Goal: Use online tool/utility: Utilize a website feature to perform a specific function

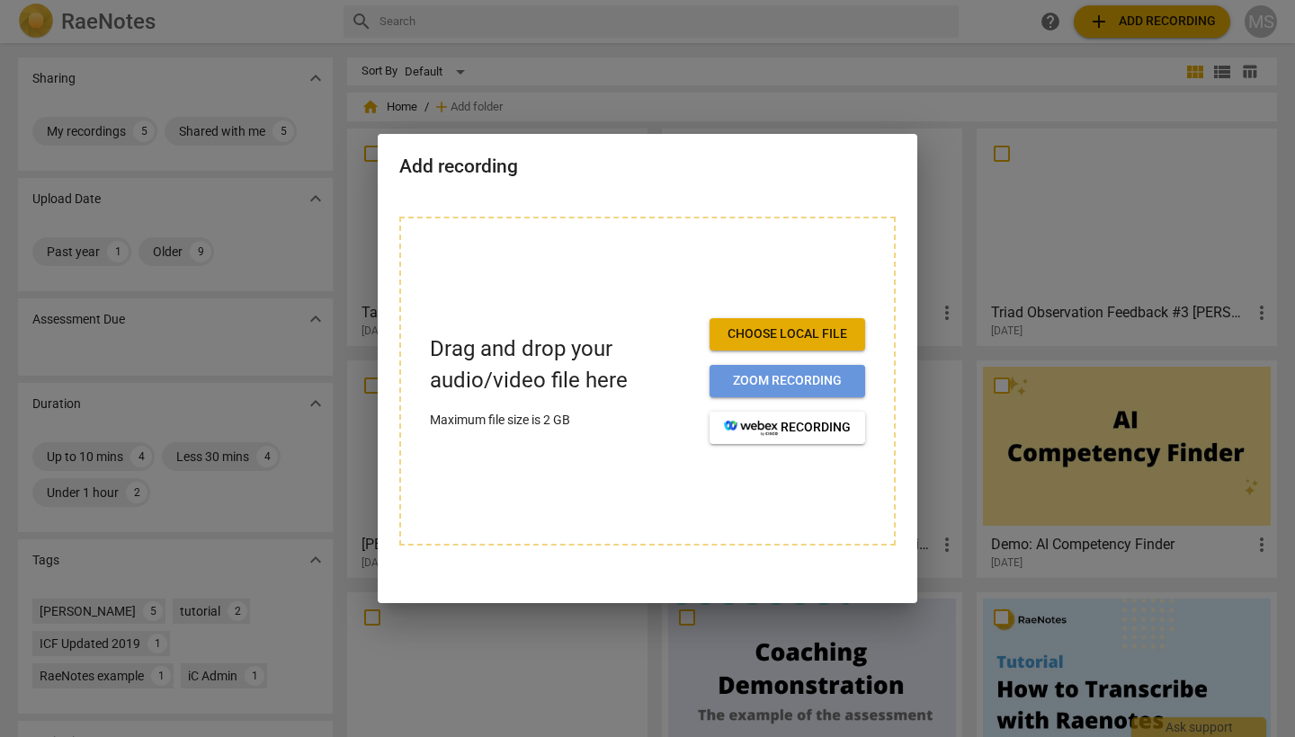
click at [735, 378] on span "Zoom recording" at bounding box center [787, 381] width 127 height 18
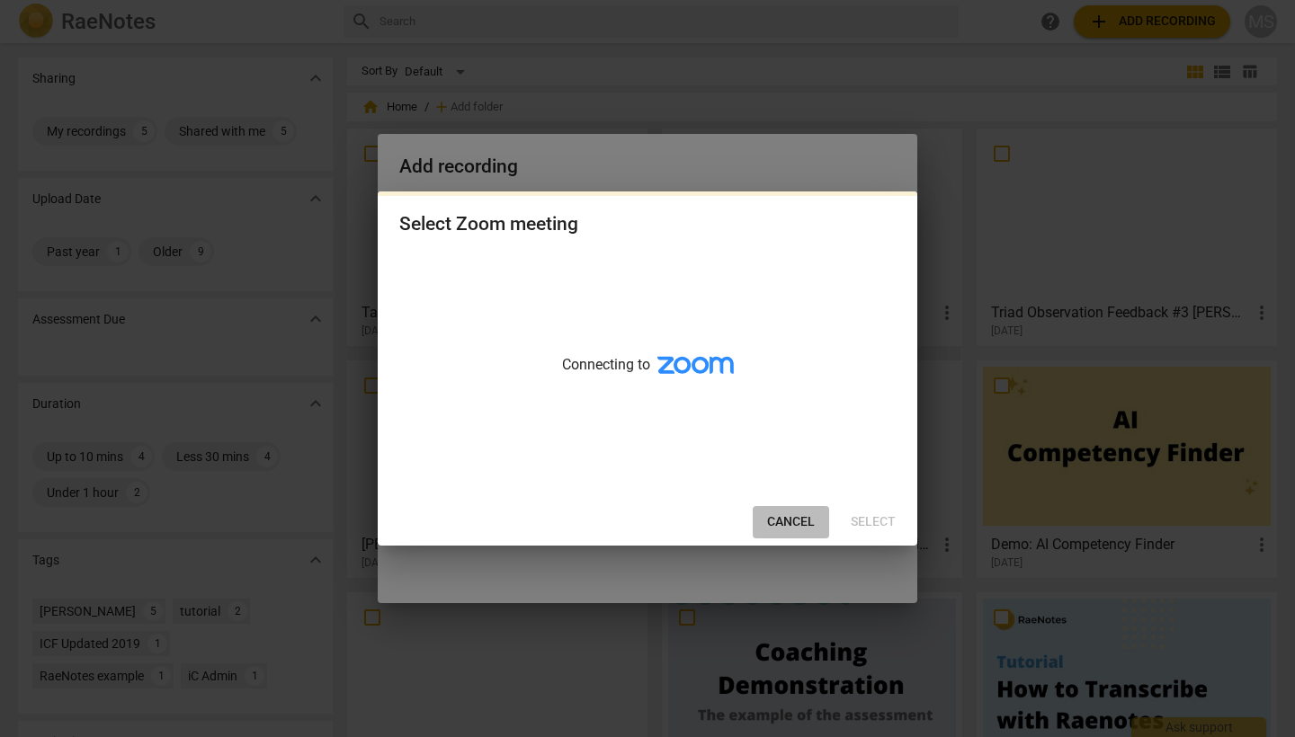
click at [796, 514] on span "Cancel" at bounding box center [791, 522] width 48 height 18
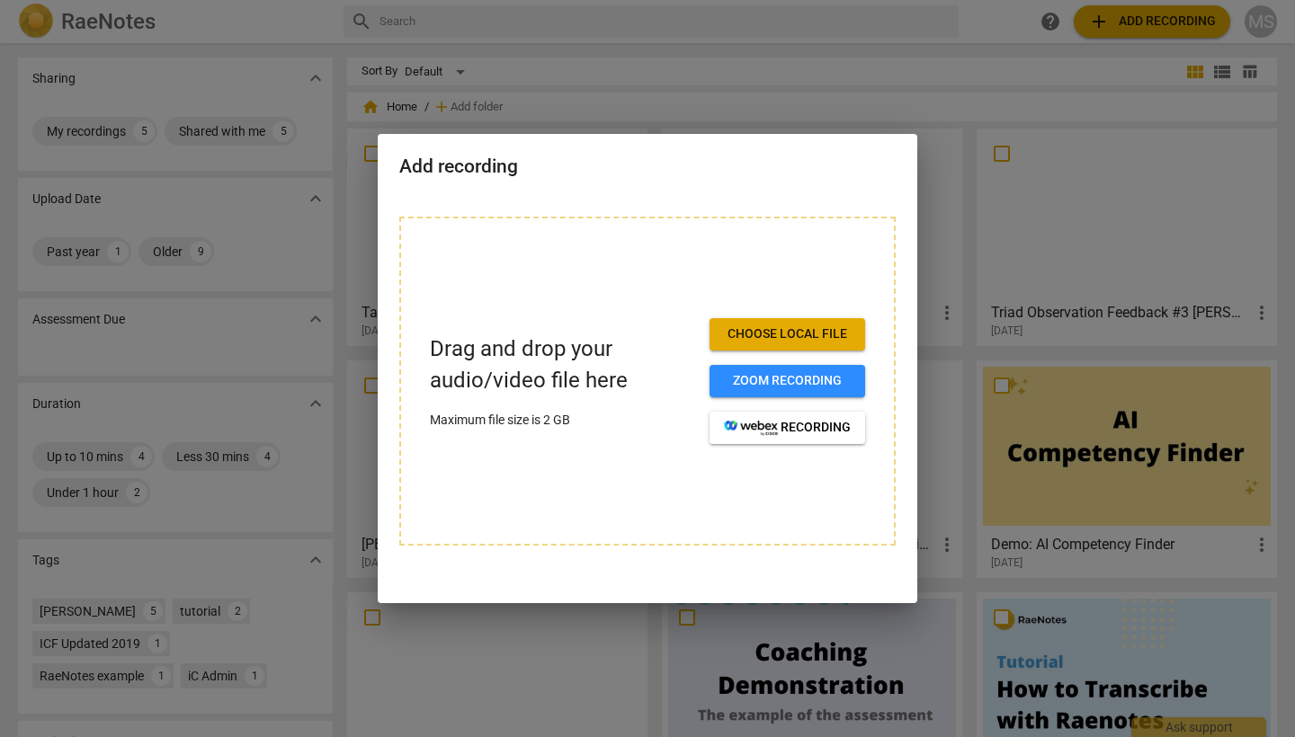
click at [797, 332] on span "Choose local file" at bounding box center [787, 334] width 127 height 18
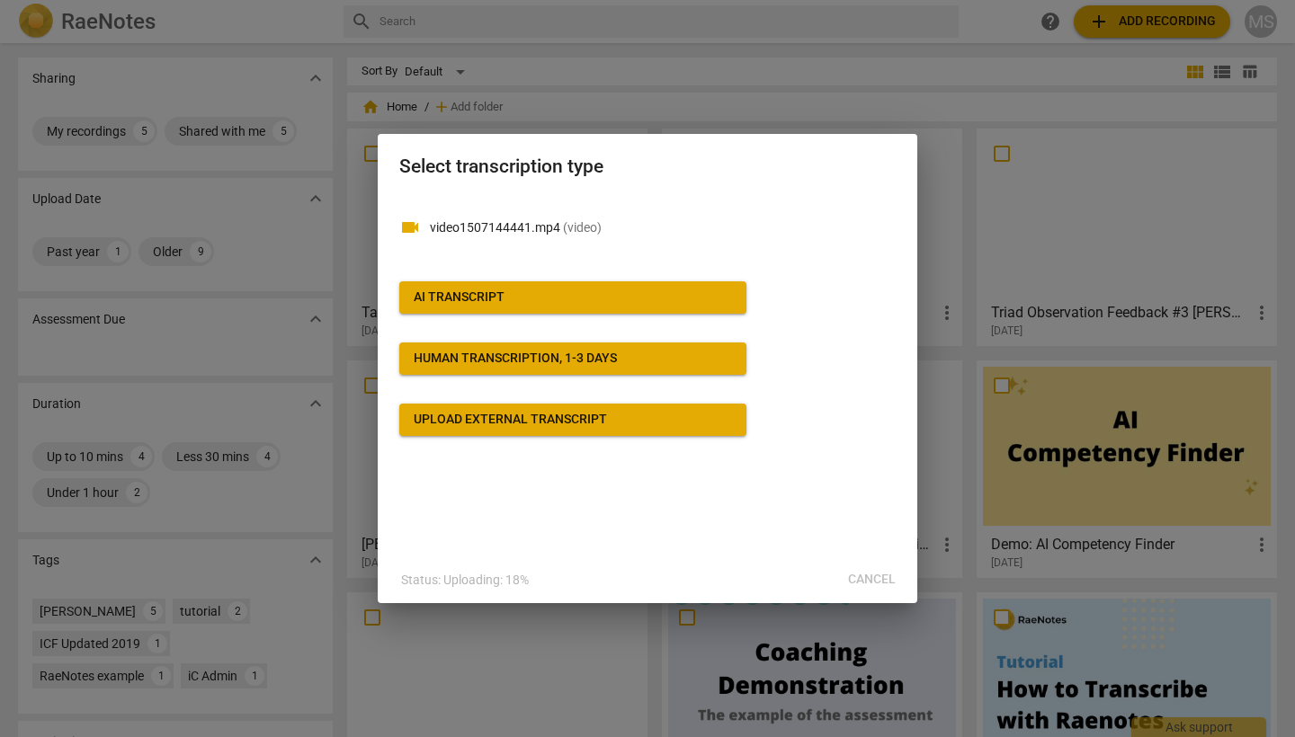
click at [518, 296] on span "AI Transcript" at bounding box center [573, 298] width 318 height 18
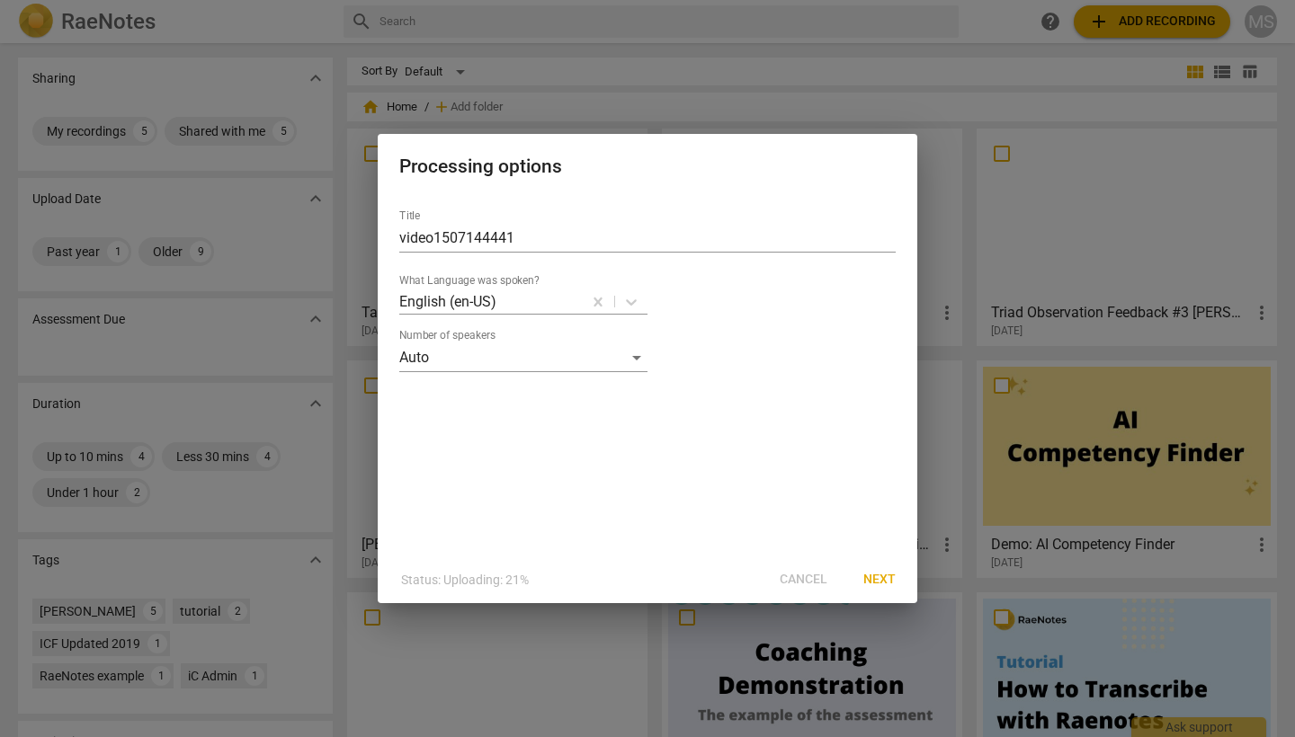
click at [873, 577] on span "Next" at bounding box center [879, 580] width 32 height 18
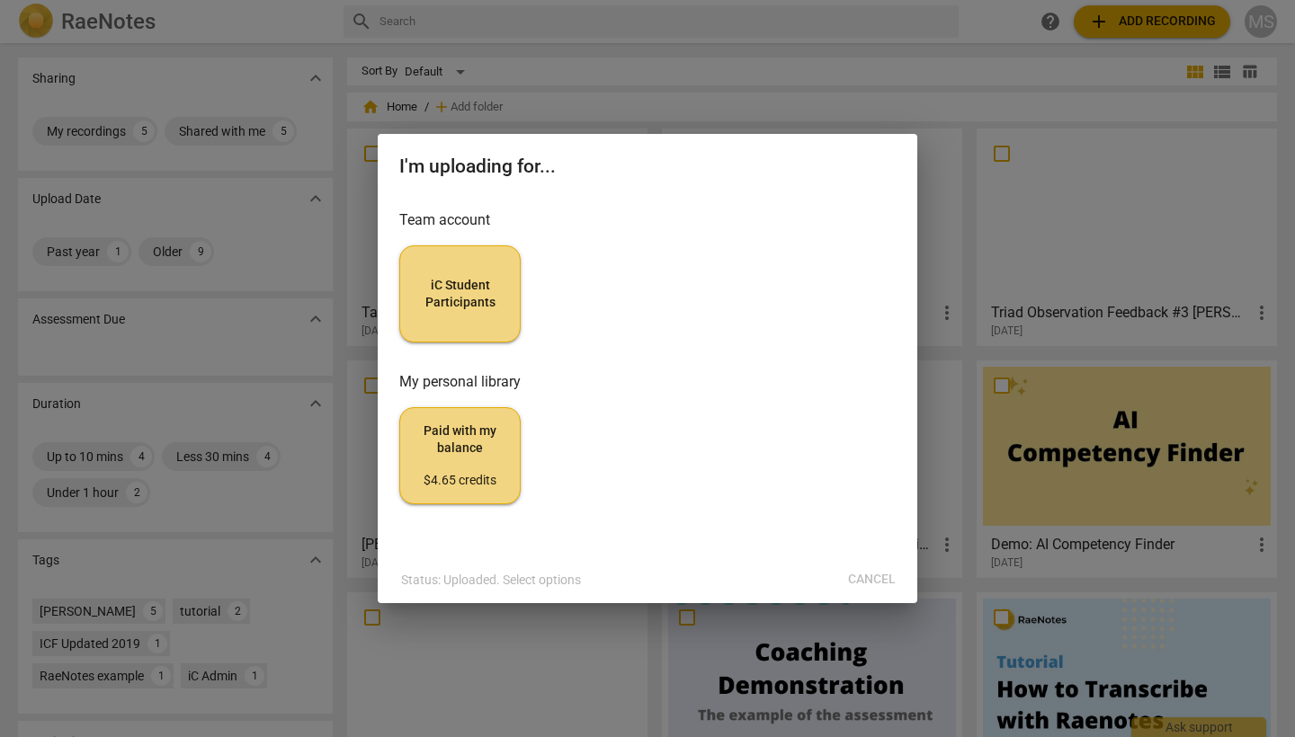
click at [449, 298] on span "iC Student Participants" at bounding box center [459, 294] width 91 height 35
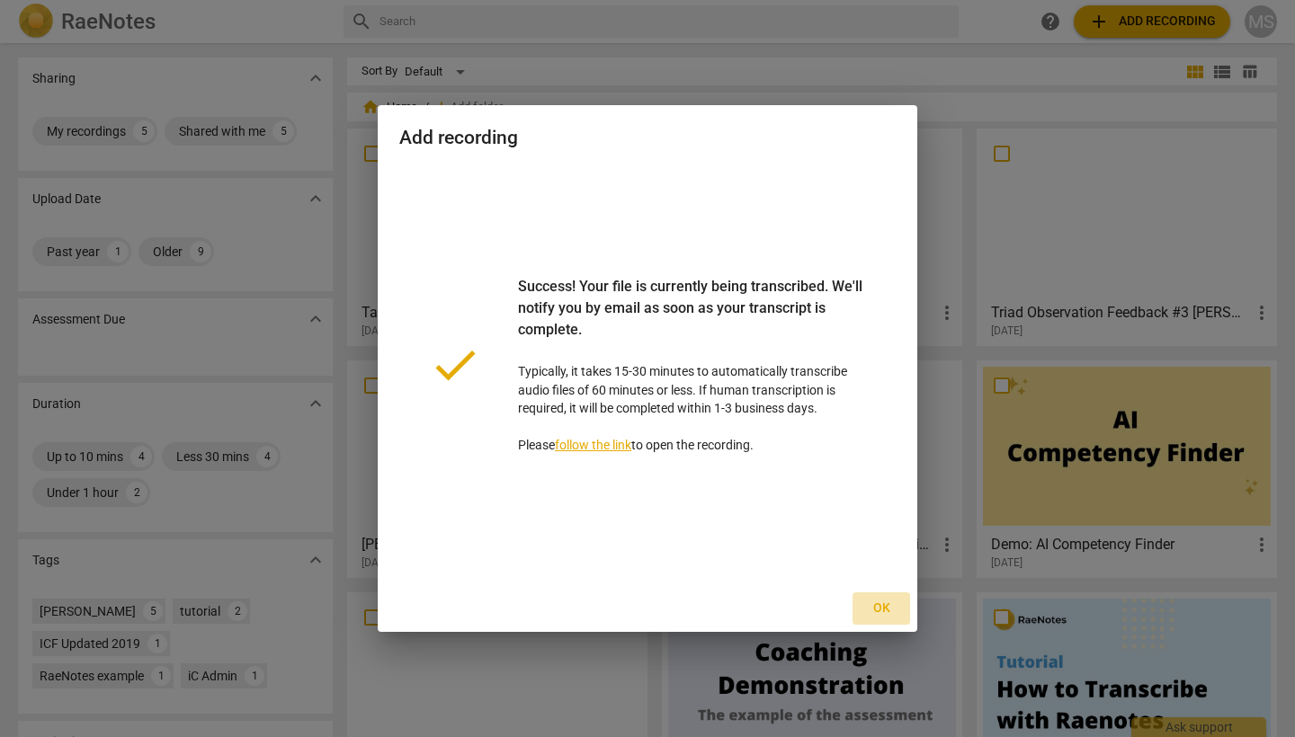
click at [877, 602] on span "Ok" at bounding box center [881, 609] width 29 height 18
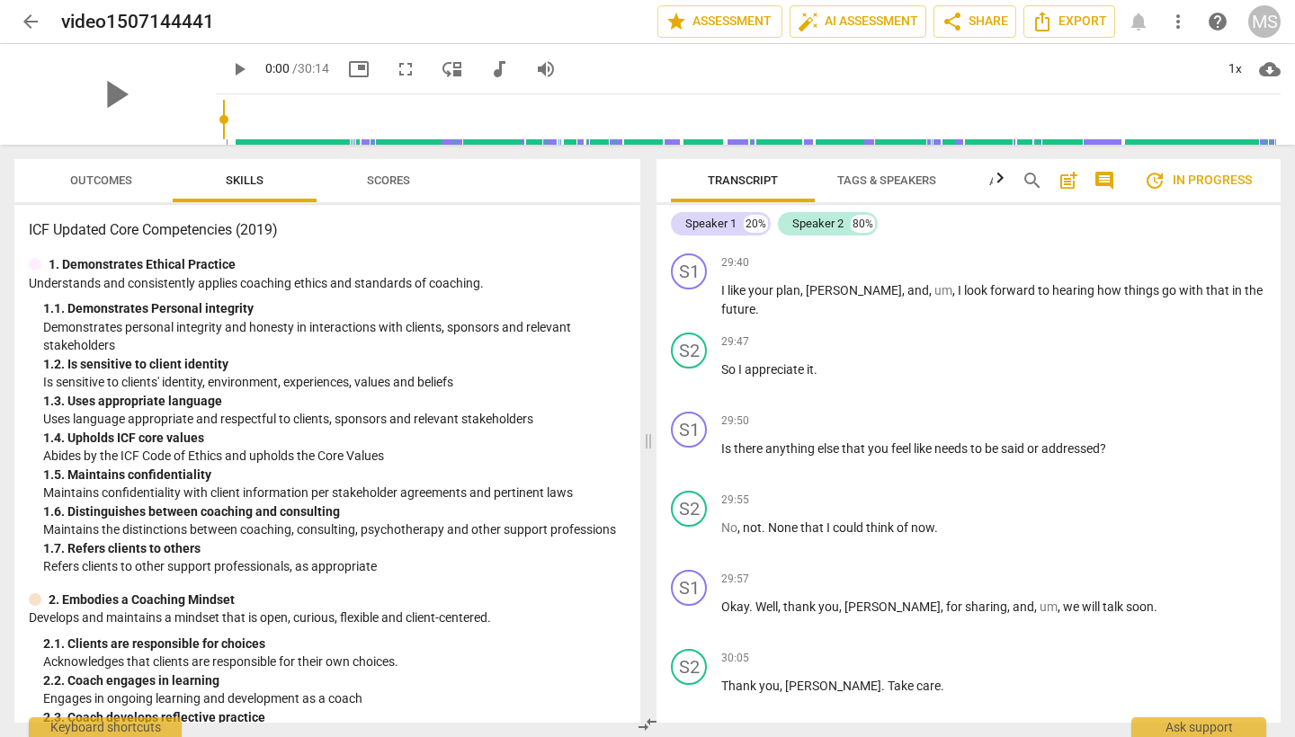
scroll to position [6345, 0]
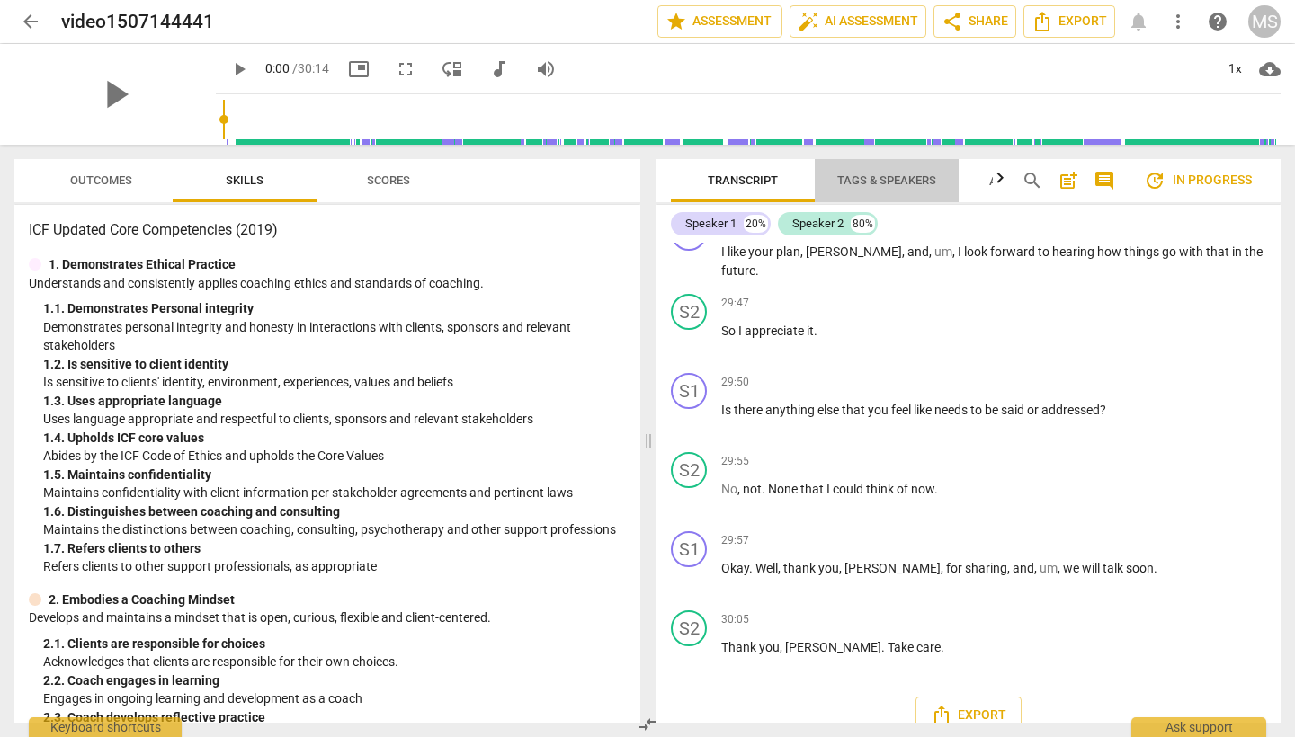
click at [875, 183] on span "Tags & Speakers" at bounding box center [886, 180] width 99 height 13
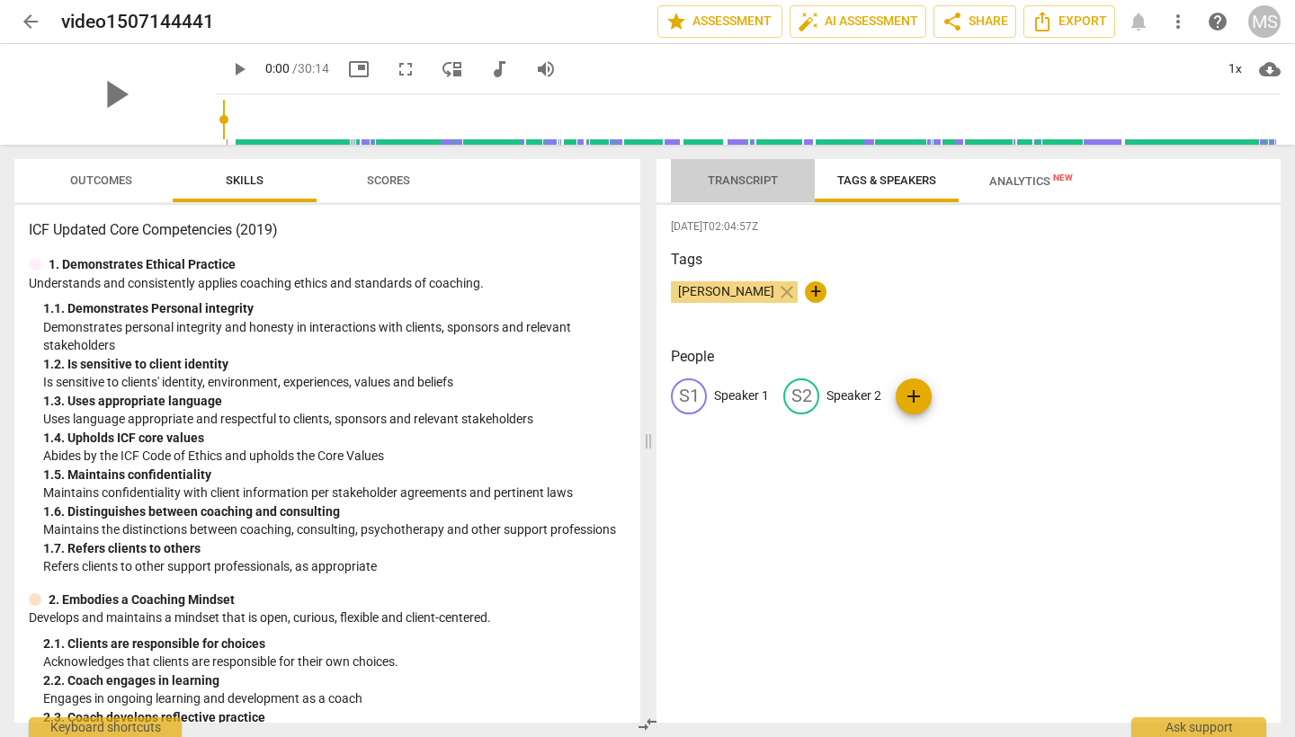
click at [755, 184] on span "Transcript" at bounding box center [743, 180] width 70 height 13
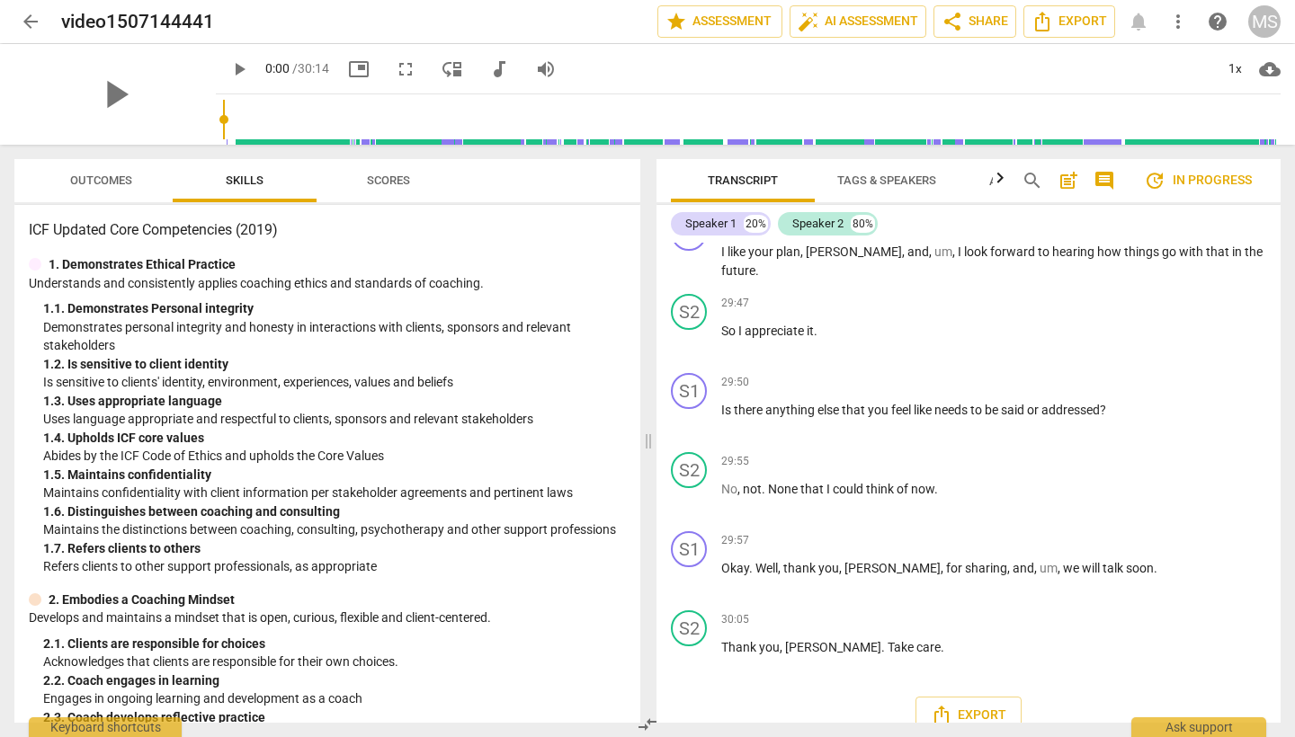
scroll to position [6309, 0]
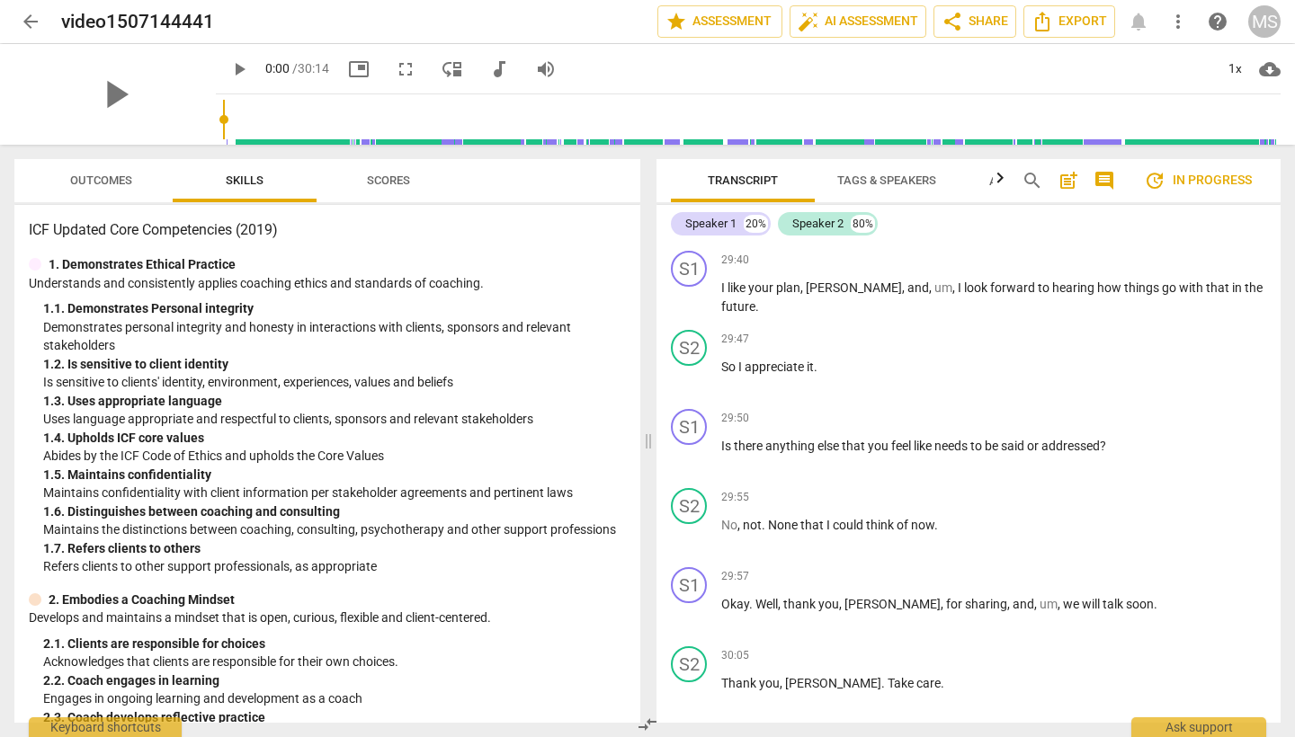
click at [1107, 180] on span "comment" at bounding box center [1104, 181] width 22 height 22
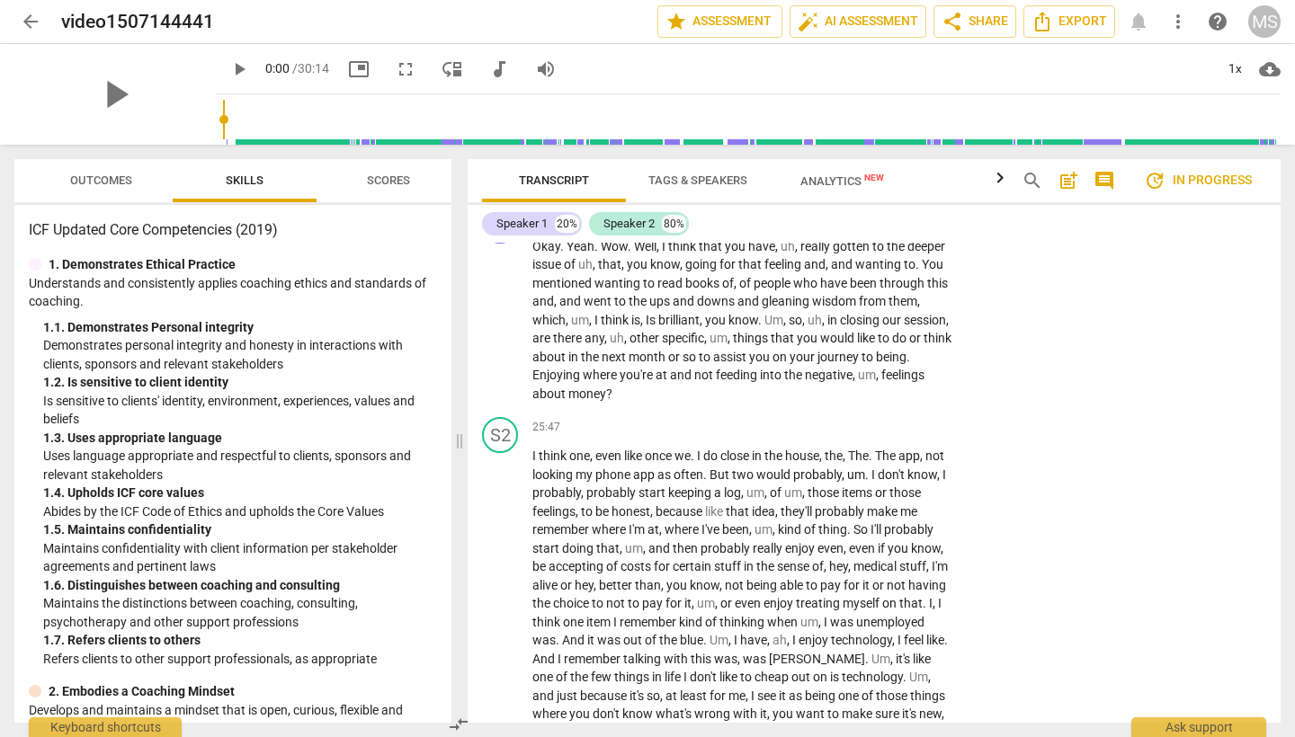
click at [1064, 182] on span "post_add" at bounding box center [1068, 181] width 22 height 22
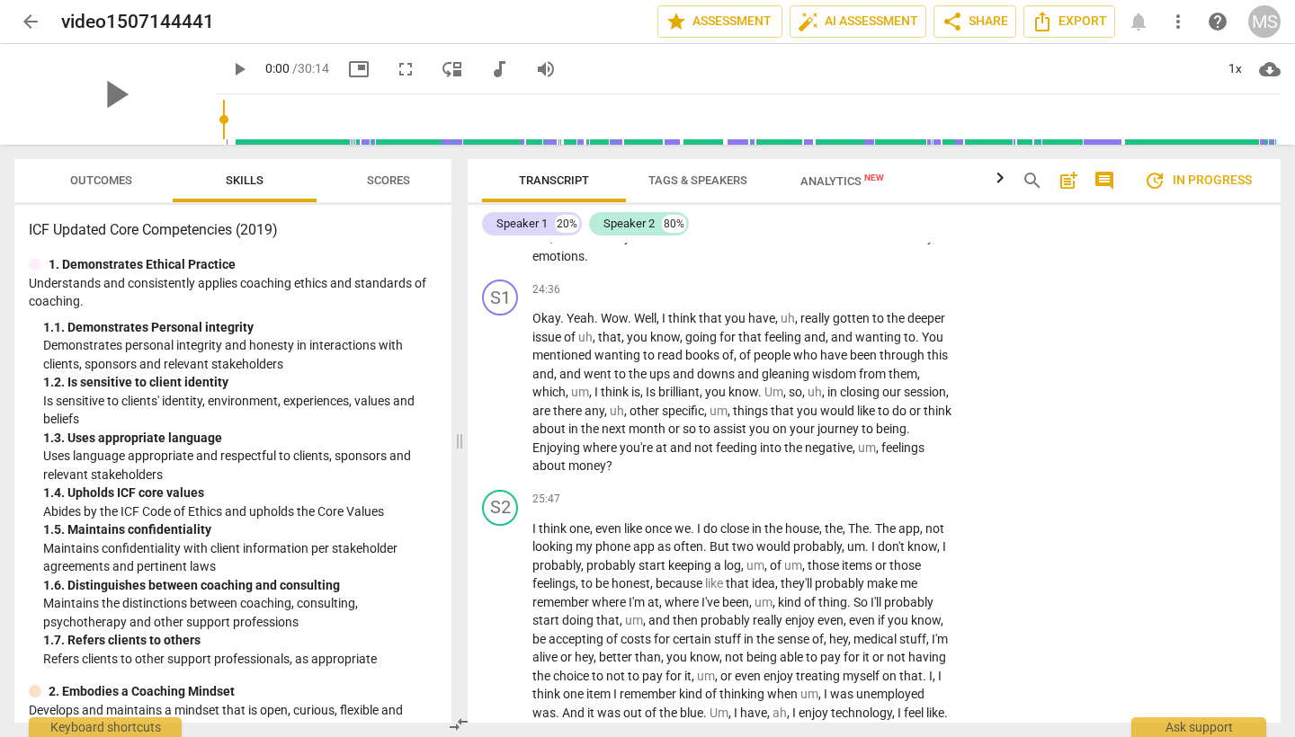
scroll to position [40, 0]
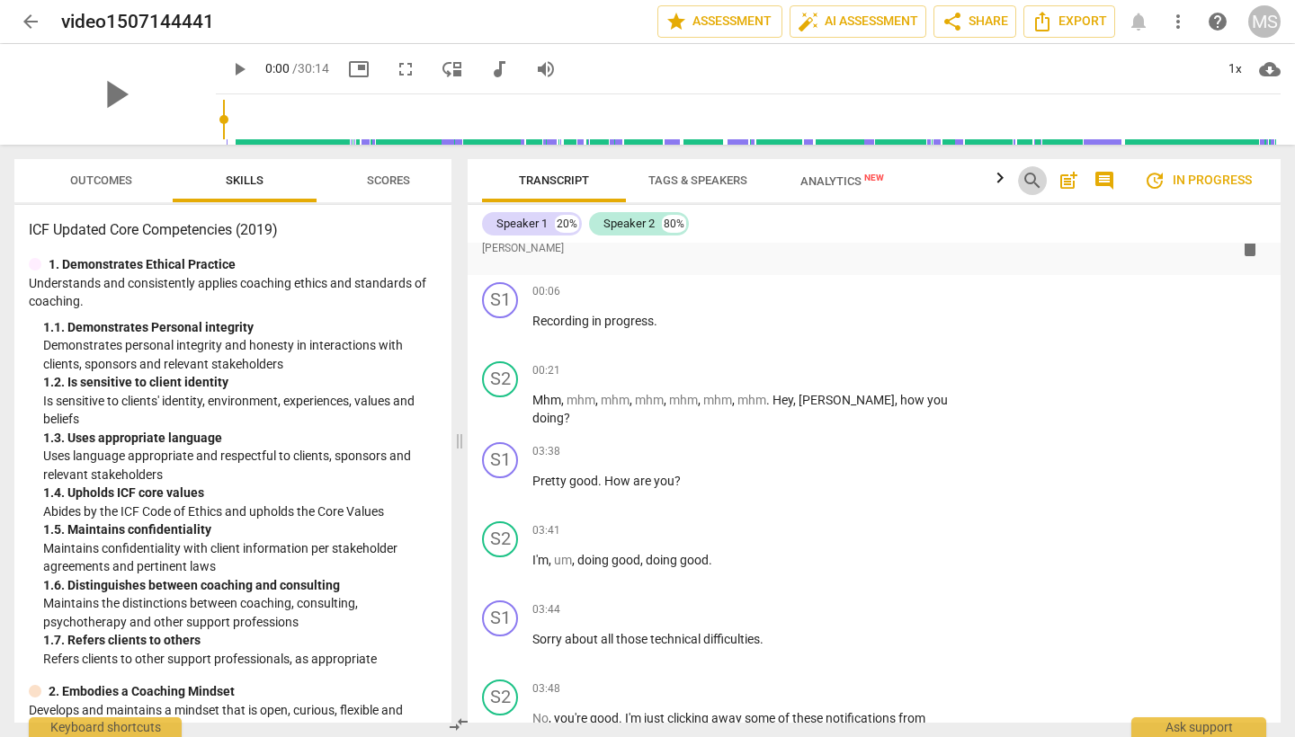
click at [1030, 182] on span "search" at bounding box center [1032, 181] width 22 height 22
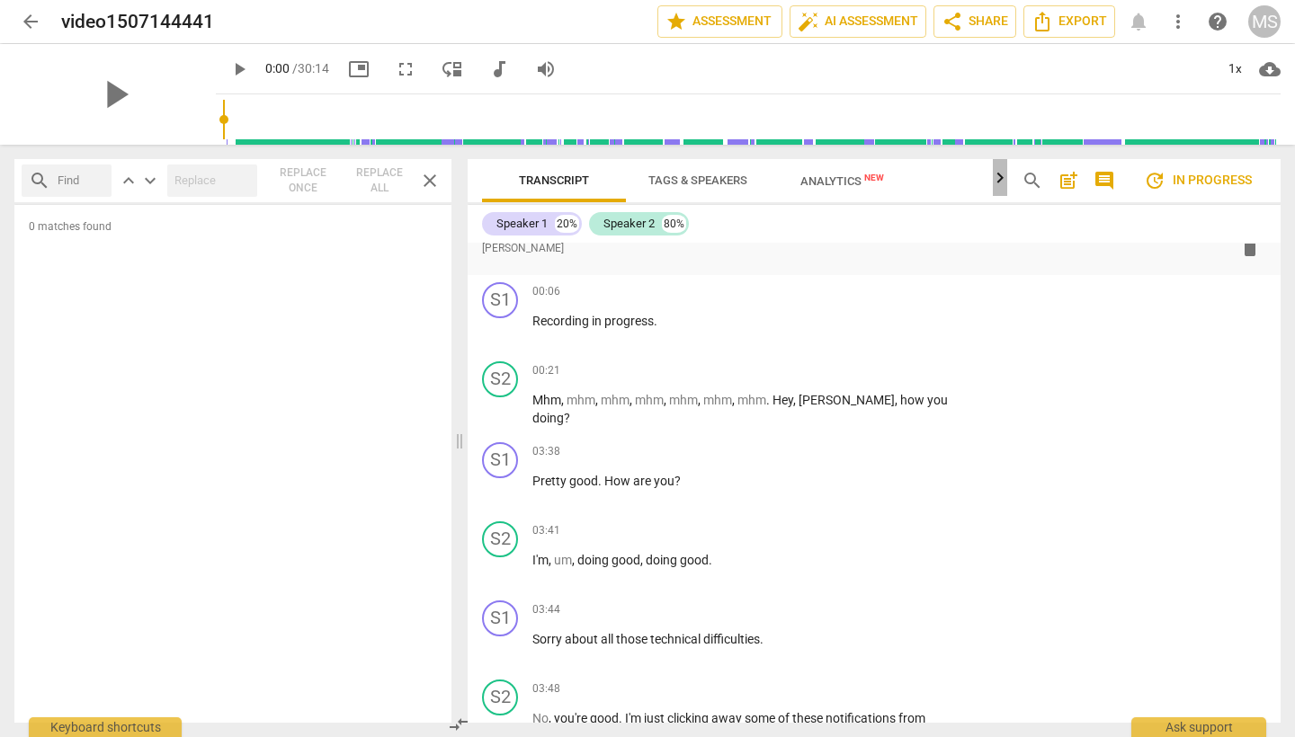
click at [1000, 181] on icon "button" at bounding box center [1000, 178] width 22 height 22
click at [61, 174] on input "text" at bounding box center [81, 180] width 47 height 29
click at [574, 182] on span "Transcript" at bounding box center [554, 180] width 70 height 13
click at [66, 182] on input "text" at bounding box center [81, 180] width 47 height 29
click at [677, 189] on span "Tags & Speakers" at bounding box center [698, 181] width 142 height 24
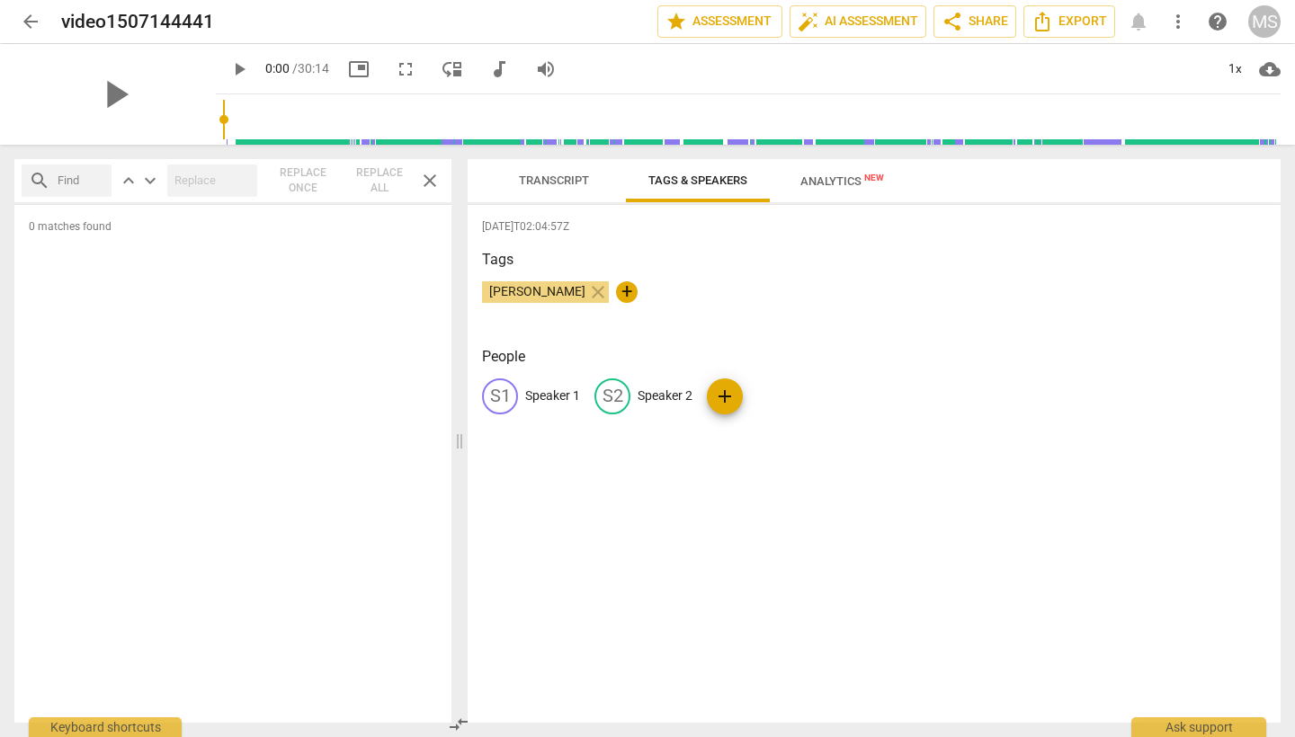
click at [549, 179] on span "Transcript" at bounding box center [554, 180] width 70 height 13
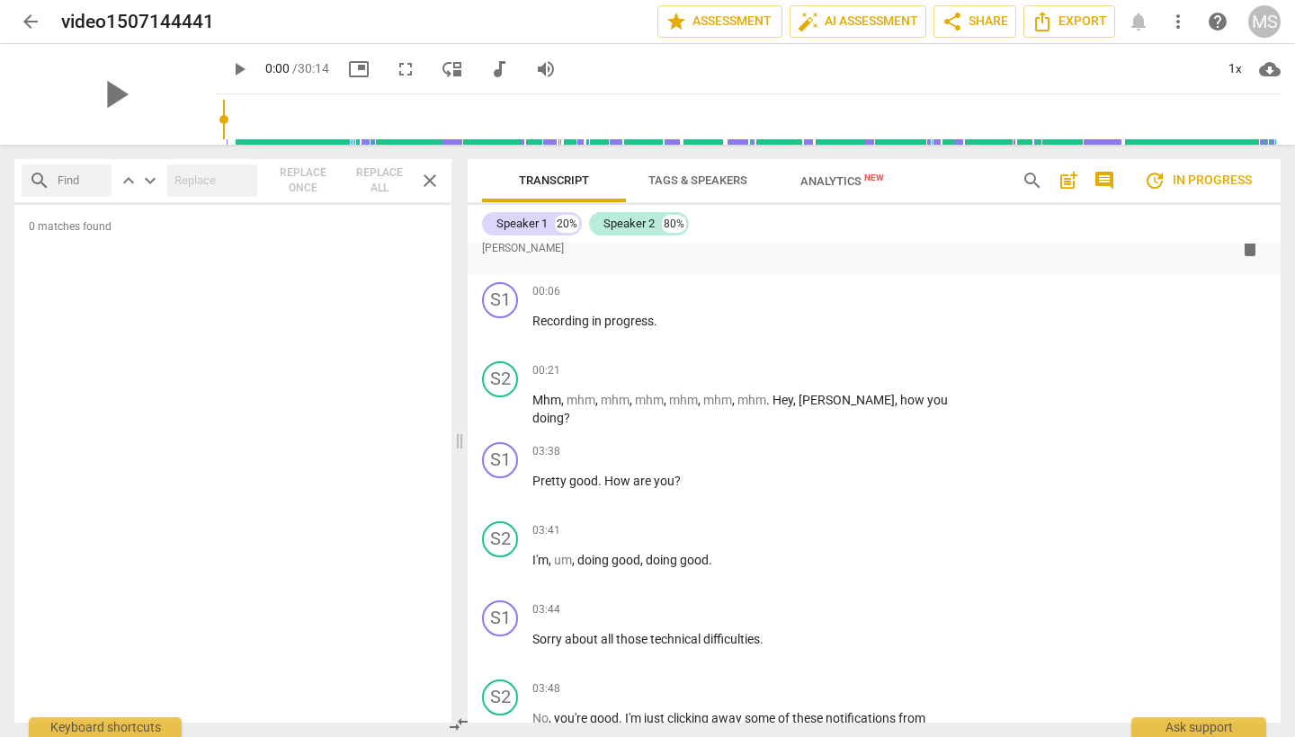
click at [305, 191] on div "search keyboard_arrow_up keyboard_arrow_down Replace once Replace all close" at bounding box center [232, 180] width 437 height 43
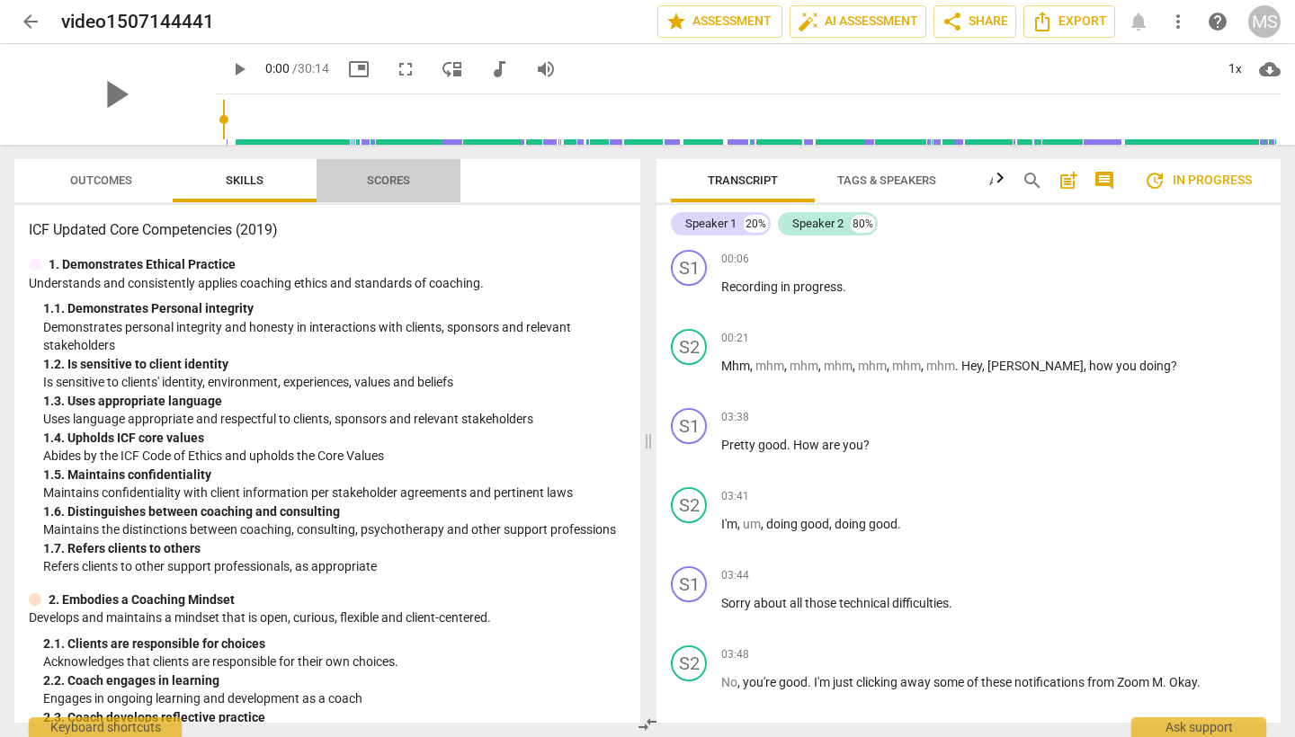
click at [378, 187] on span "Scores" at bounding box center [388, 181] width 86 height 24
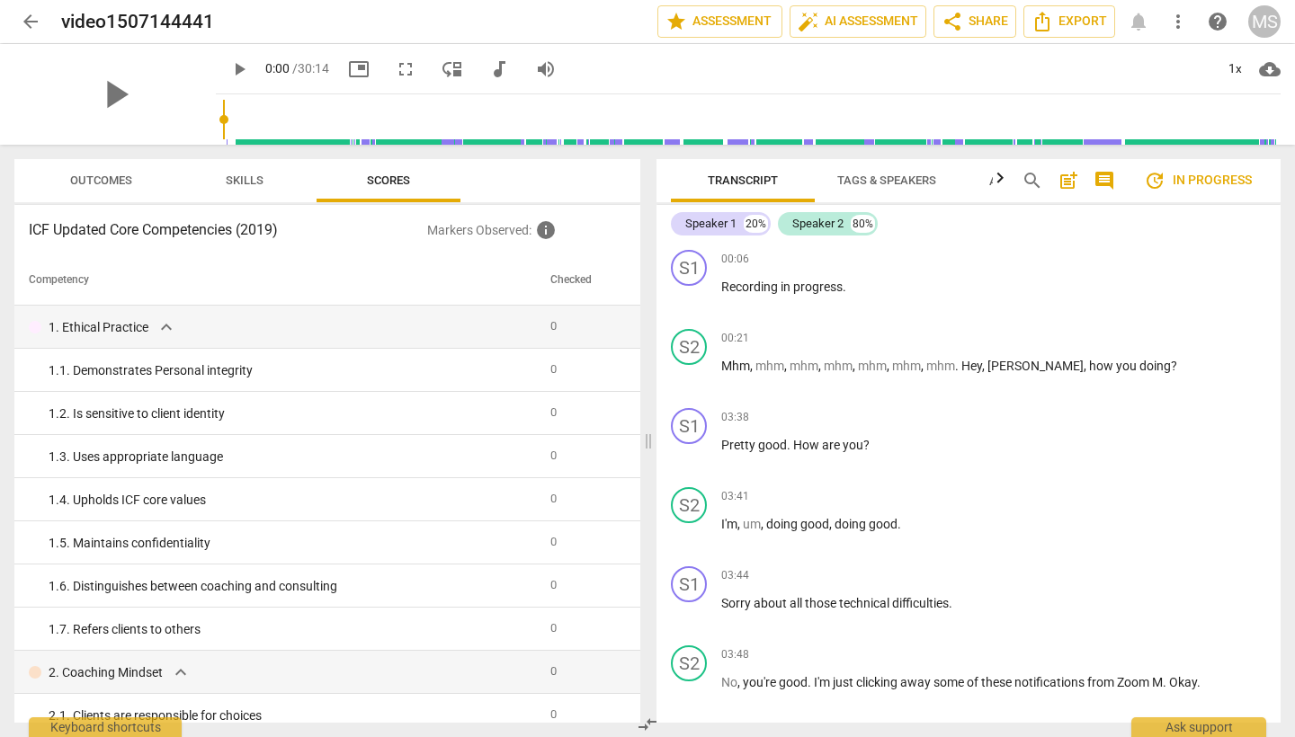
click at [245, 182] on span "Skills" at bounding box center [245, 180] width 38 height 13
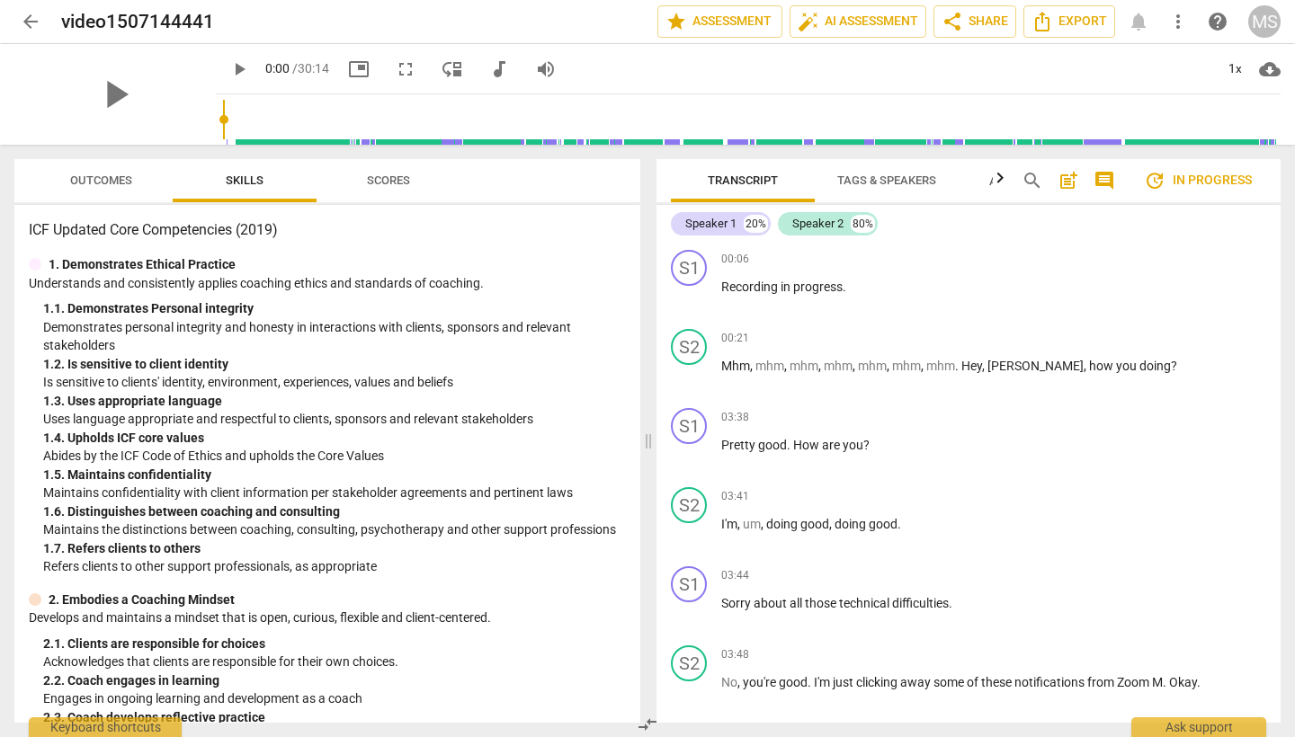
click at [109, 181] on span "Outcomes" at bounding box center [101, 180] width 62 height 13
